Goal: Task Accomplishment & Management: Complete application form

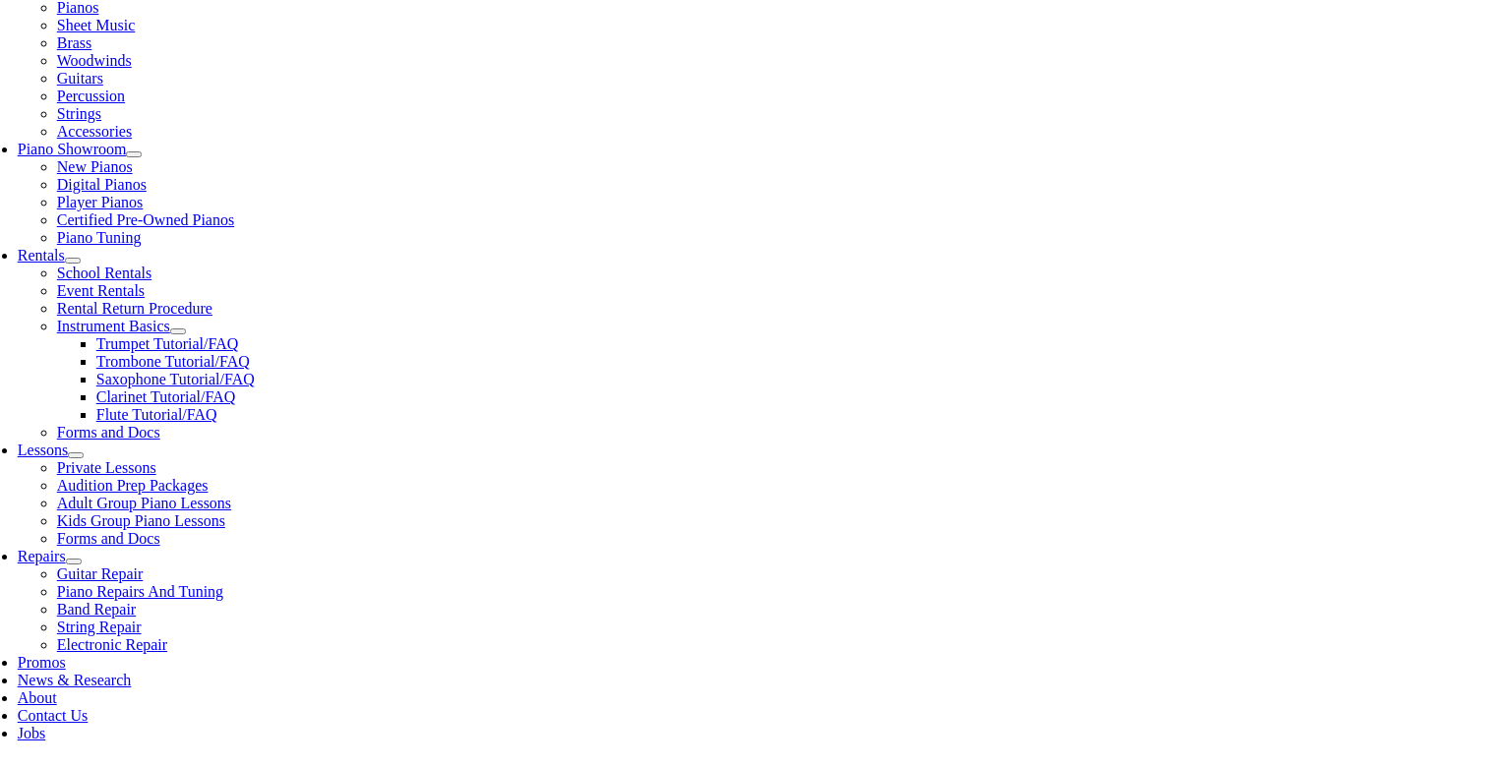
scroll to position [492, 0]
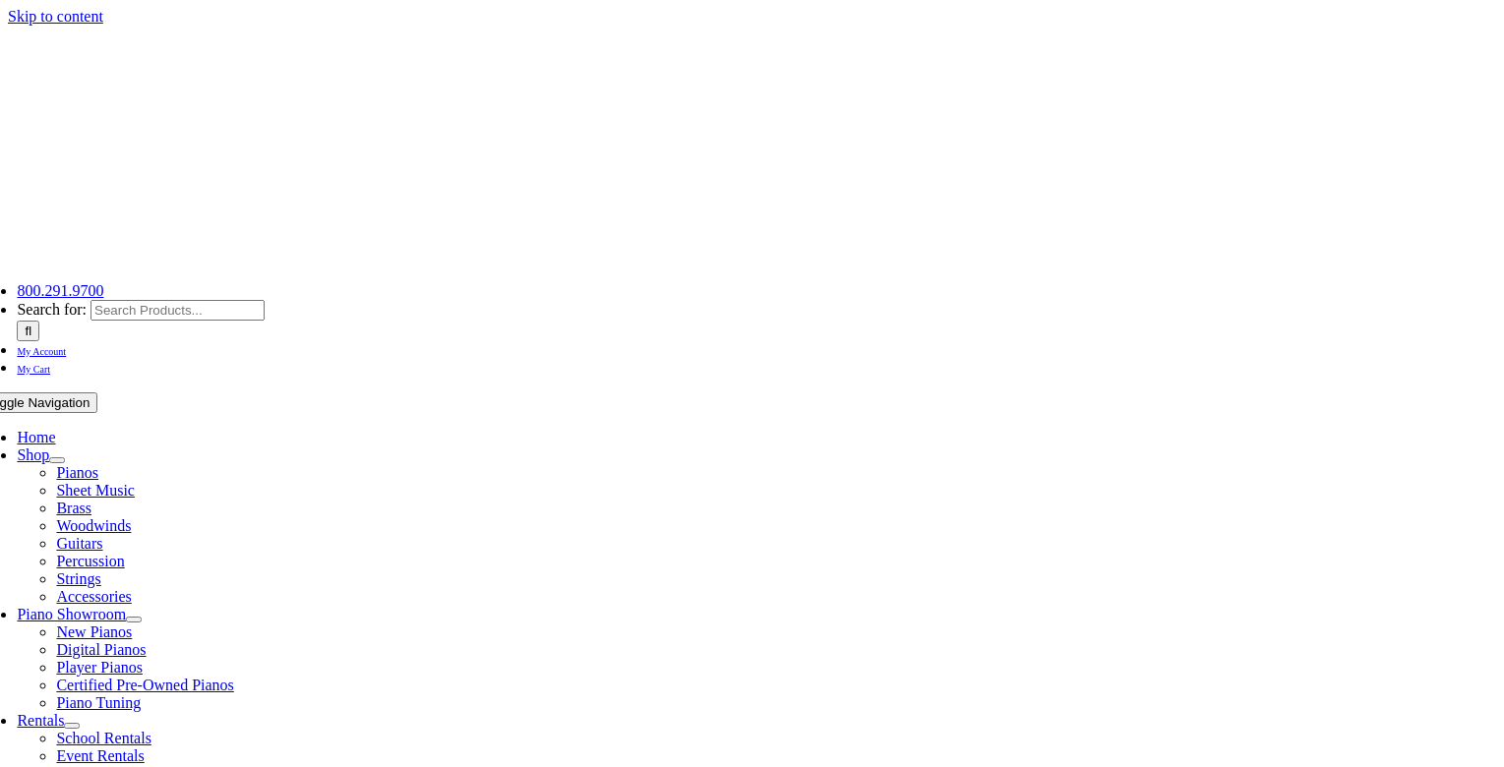
click at [49, 447] on span "Shop" at bounding box center [33, 455] width 32 height 17
